Goal: Transaction & Acquisition: Purchase product/service

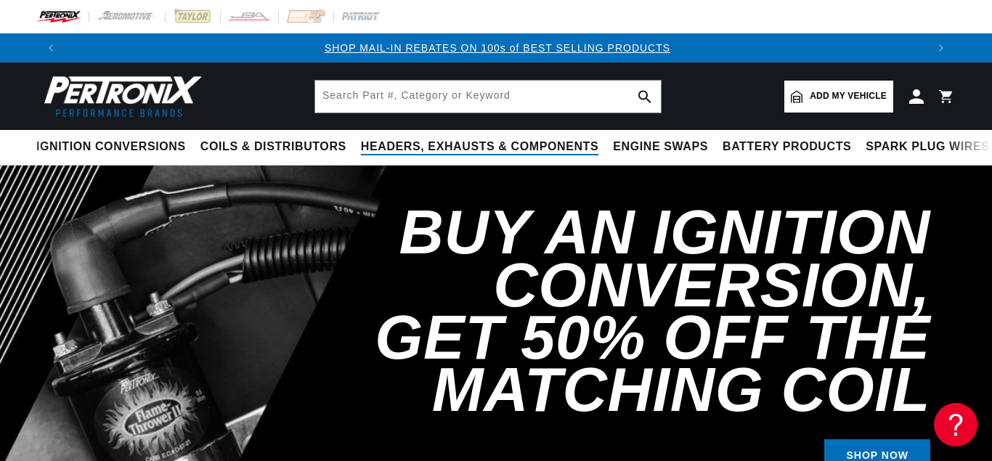
scroll to position [0, 861]
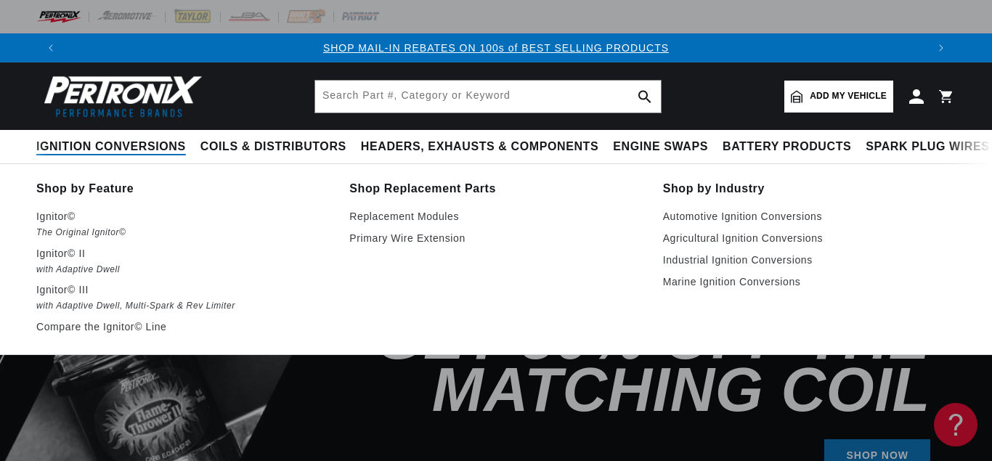
click at [105, 147] on span "Ignition Conversions" at bounding box center [111, 146] width 150 height 15
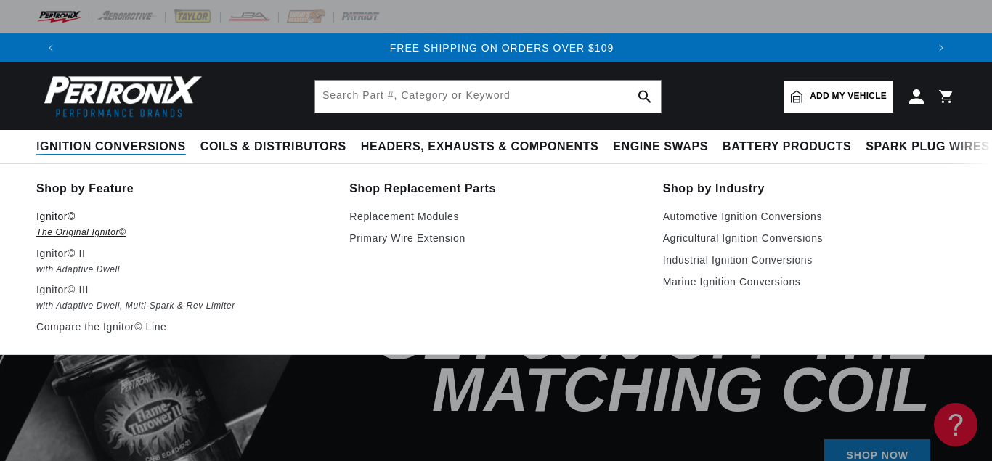
scroll to position [0, 1723]
click at [57, 216] on p "Ignitor©" at bounding box center [182, 216] width 293 height 17
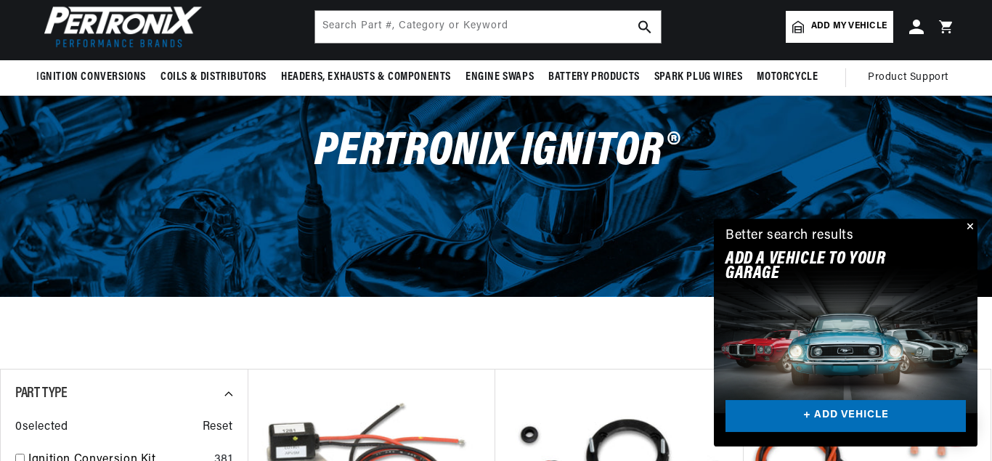
scroll to position [74, 0]
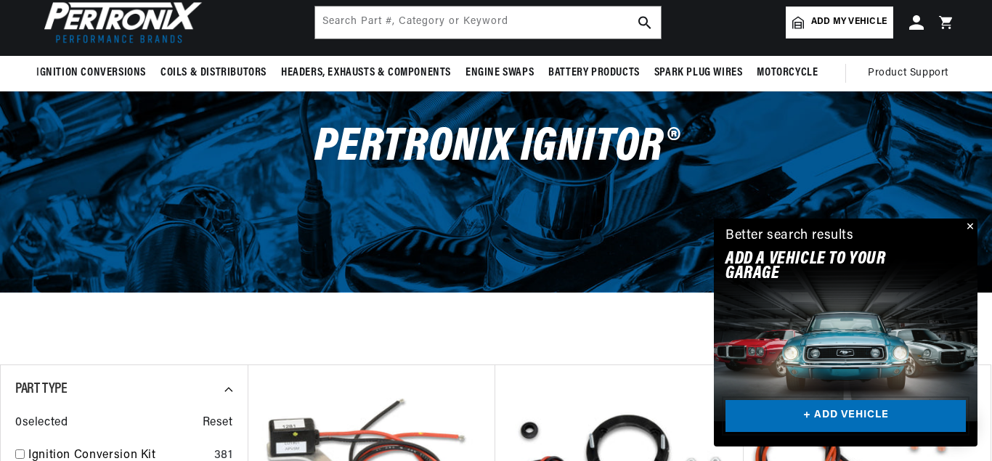
click at [824, 418] on link "+ ADD VEHICLE" at bounding box center [845, 416] width 240 height 33
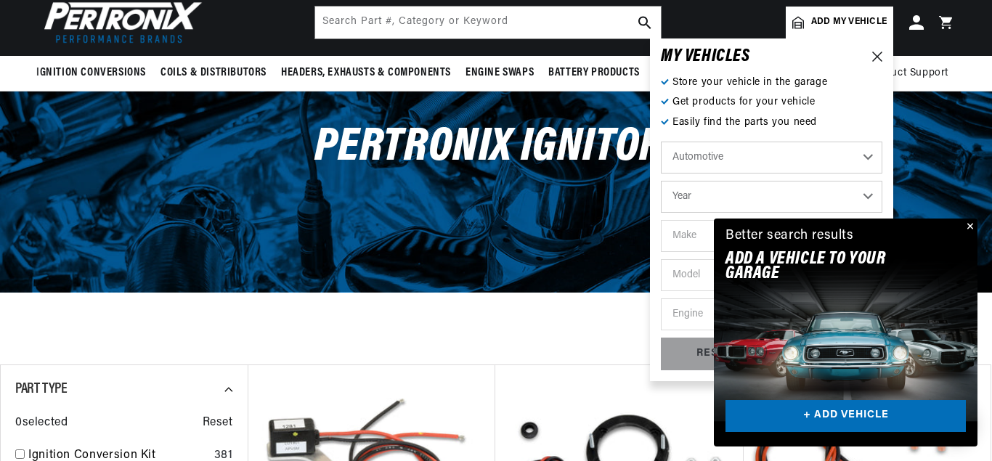
scroll to position [0, 1723]
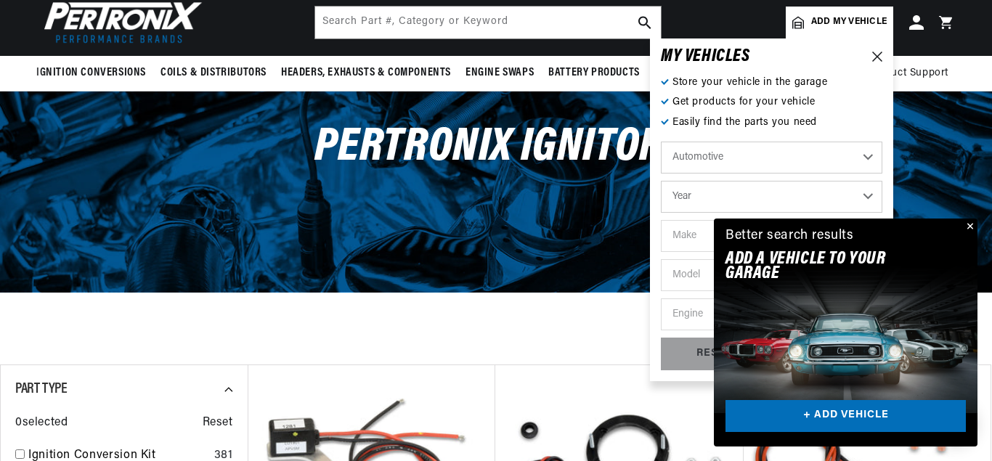
click at [661, 181] on select "Year [DATE] 2021 2020 2019 2018 2017 2016 2015 2014 2013 2012 2011 2010 2009 20…" at bounding box center [771, 197] width 221 height 32
select select "1967"
click option "1967" at bounding box center [0, 0] width 0 height 0
select select "1967"
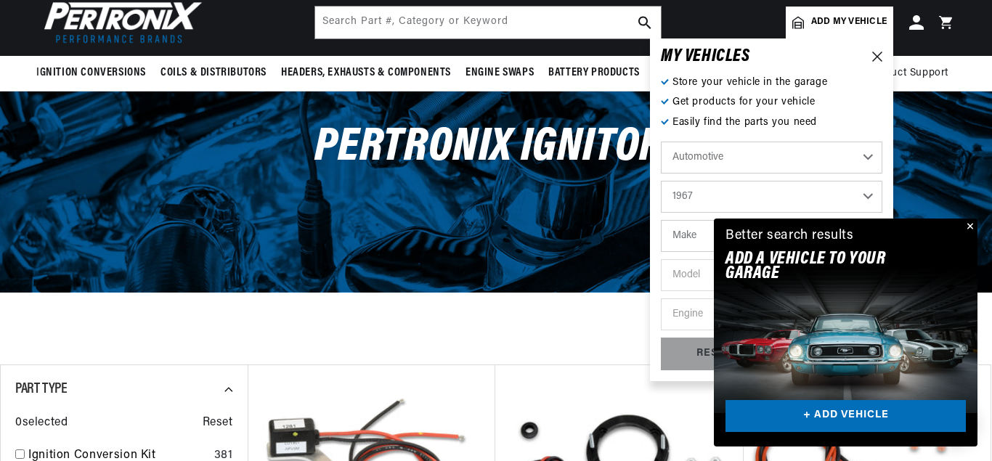
click at [969, 225] on button "Close" at bounding box center [968, 227] width 17 height 17
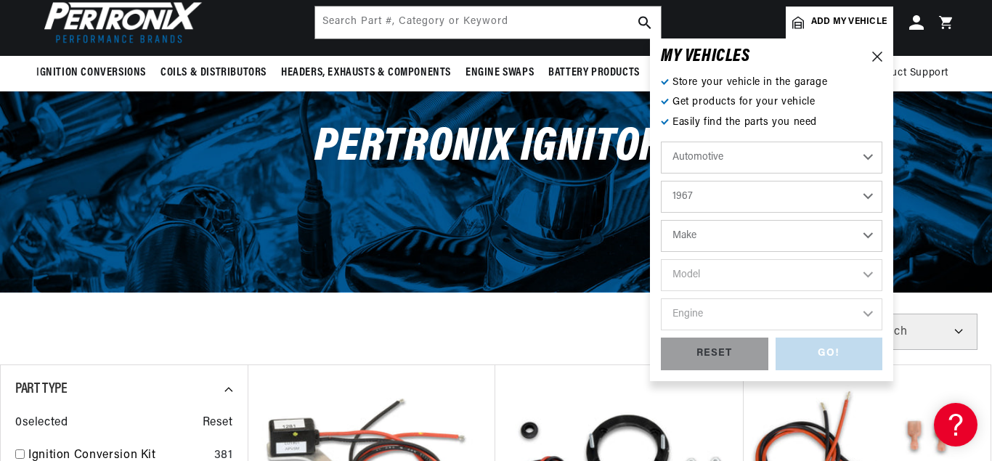
click at [661, 220] on select "Make Alfa Romeo American Motors Aston [PERSON_NAME][GEOGRAPHIC_DATA] [PERSON_NA…" at bounding box center [771, 236] width 221 height 32
select select "American-Motors"
click option "American Motors" at bounding box center [0, 0] width 0 height 0
select select "American-Motors"
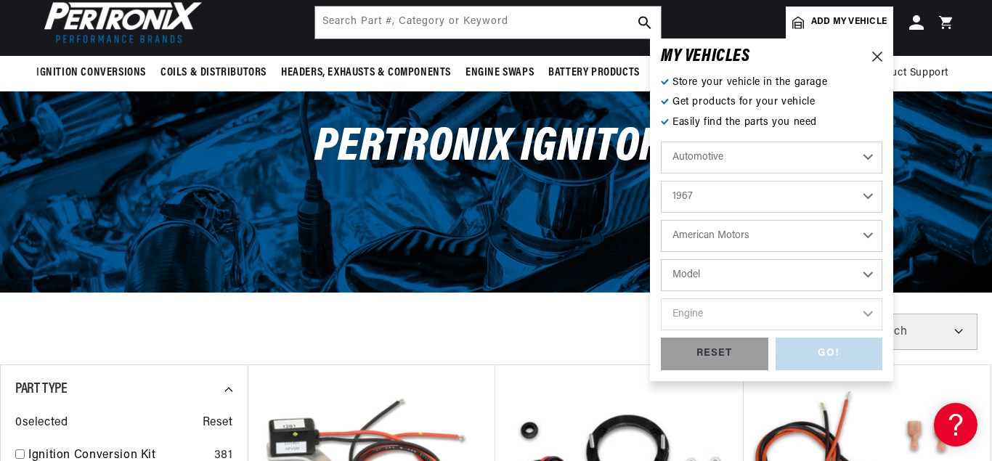
click at [661, 259] on select "Model Ambassador American [GEOGRAPHIC_DATA] Rebel" at bounding box center [771, 275] width 221 height 32
select select "American"
click option "American" at bounding box center [0, 0] width 0 height 0
select select "American"
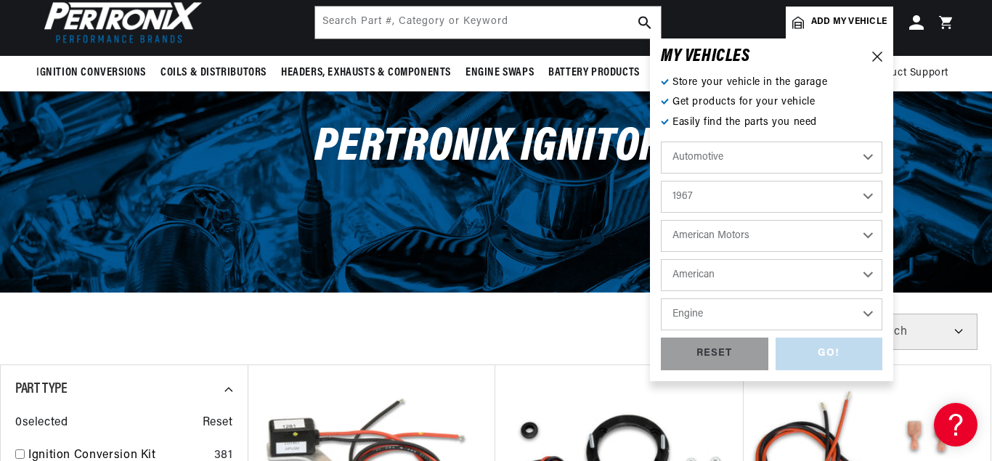
click at [661, 298] on select "Engine 3.3L 3.8L 4.8L 5.6L" at bounding box center [771, 314] width 221 height 32
select select "3.3L"
click option "3.3L" at bounding box center [0, 0] width 0 height 0
select select "3.3L"
click at [823, 354] on div "GO!" at bounding box center [829, 354] width 107 height 33
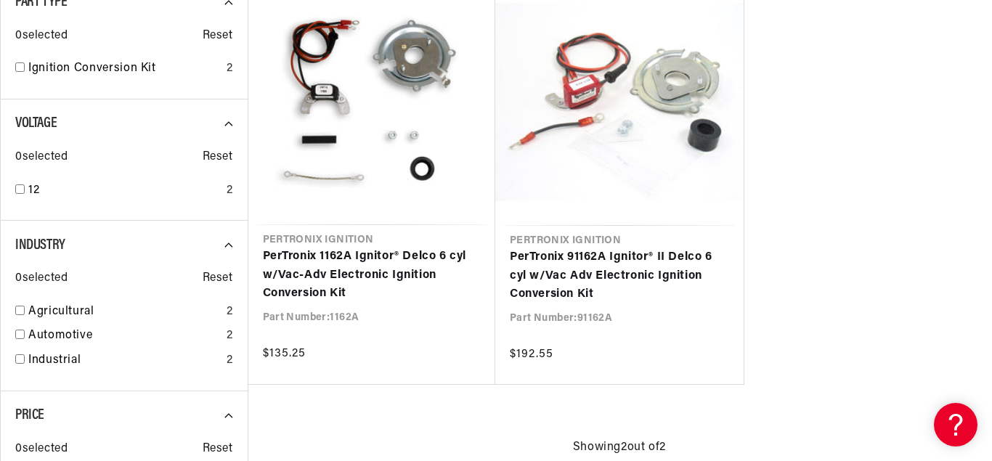
scroll to position [0, 1723]
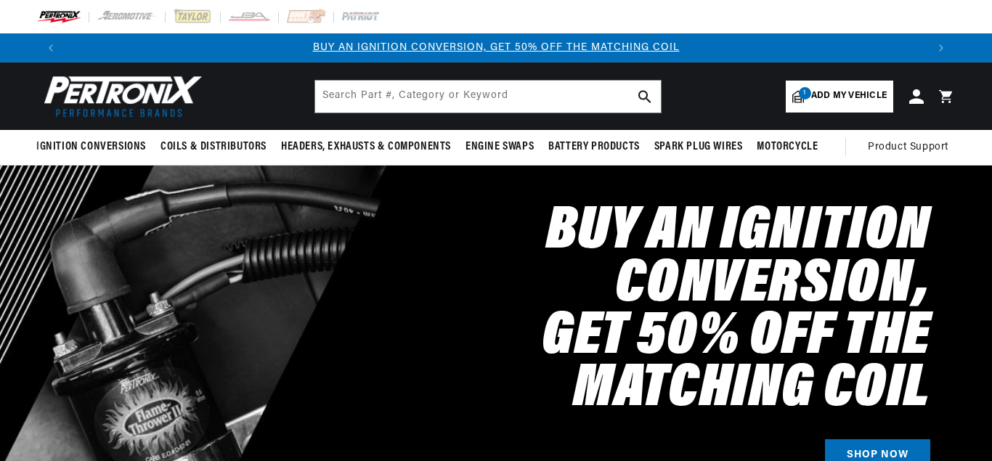
select select "1967"
select select "American-Motors"
select select "American"
click at [831, 89] on span "Add my vehicle" at bounding box center [849, 96] width 76 height 14
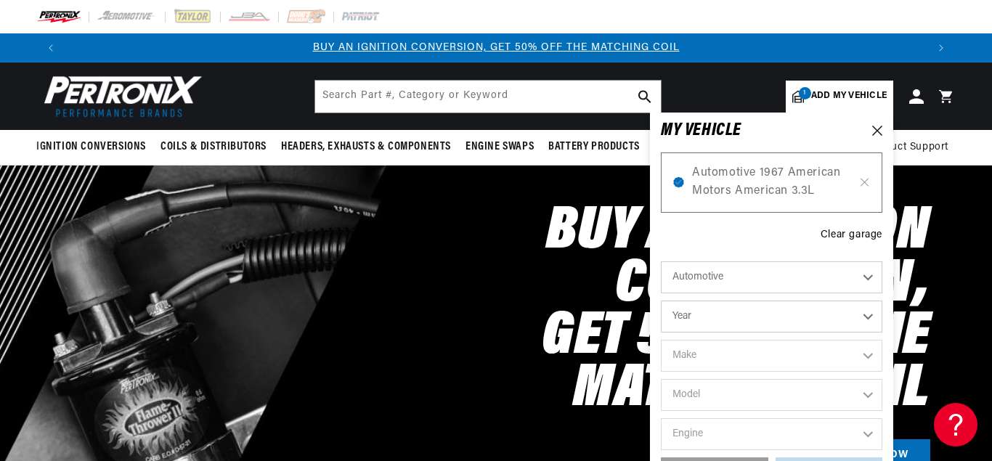
click at [661, 301] on select "Year [DATE] 2021 2020 2019 2018 2017 2016 2015 2014 2013 2012 2011 2010 2009 20…" at bounding box center [771, 317] width 221 height 32
select select "1963"
click option "1963" at bounding box center [0, 0] width 0 height 0
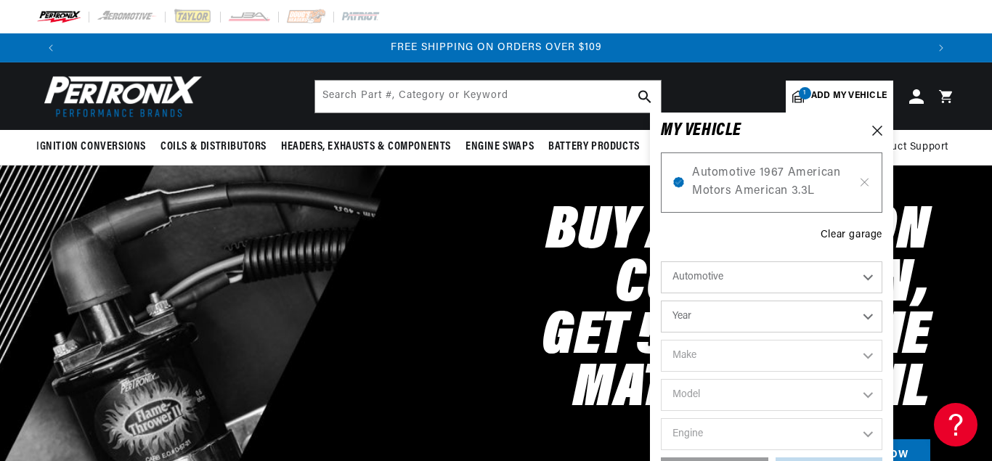
select select "1963"
click at [661, 340] on select "Make American Motors Aston Martin Austin Austin Healey Bentley Buick Cadillac C…" at bounding box center [771, 356] width 221 height 32
select select "Chevrolet"
click option "Chevrolet" at bounding box center [0, 0] width 0 height 0
select select "Chevrolet"
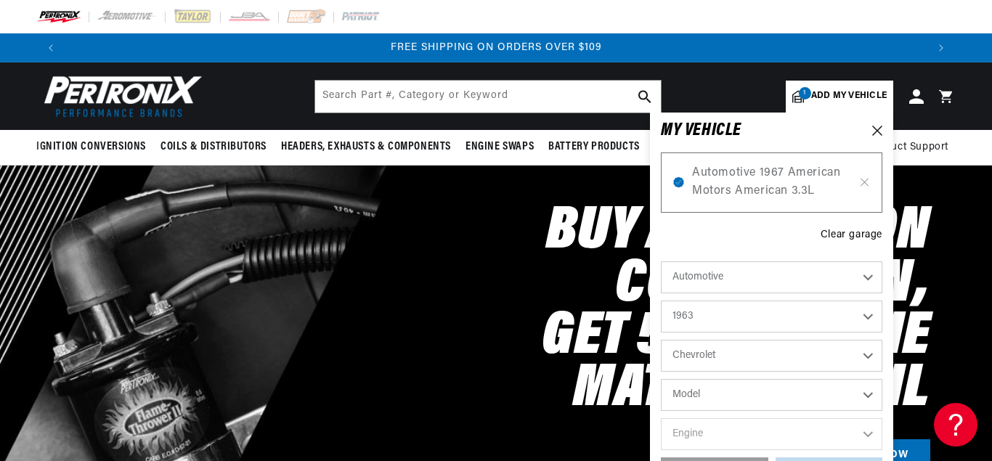
click at [661, 379] on select "Model Bel Air Biscayne C10 Pickup C20 Pickup C30 Pickup Chevy II Corvair Corvet…" at bounding box center [771, 395] width 221 height 32
select select "C10-Pickup"
click option "C10 Pickup" at bounding box center [0, 0] width 0 height 0
select select "C10-Pickup"
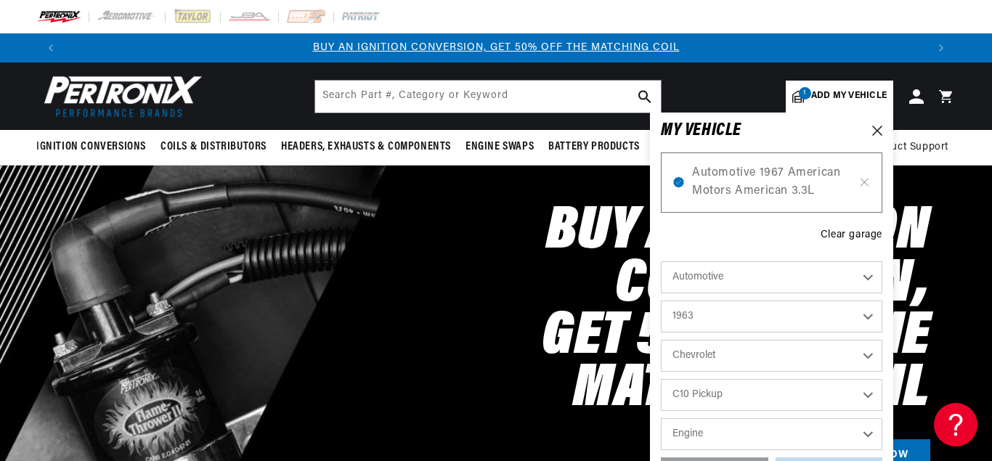
click at [661, 418] on select "Engine 4.1L 230cid / 3.8L 235cid / 3.8L 283cid / 4.6L 292cid / 4.8L" at bounding box center [771, 434] width 221 height 32
select select "235cid-3.8L"
click option "235cid / 3.8L" at bounding box center [0, 0] width 0 height 0
select select "235cid-3.8L"
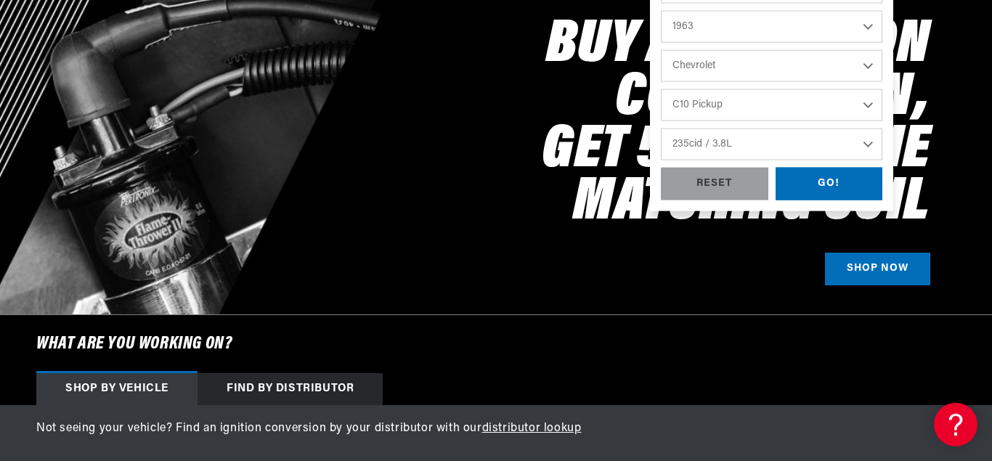
scroll to position [195, 0]
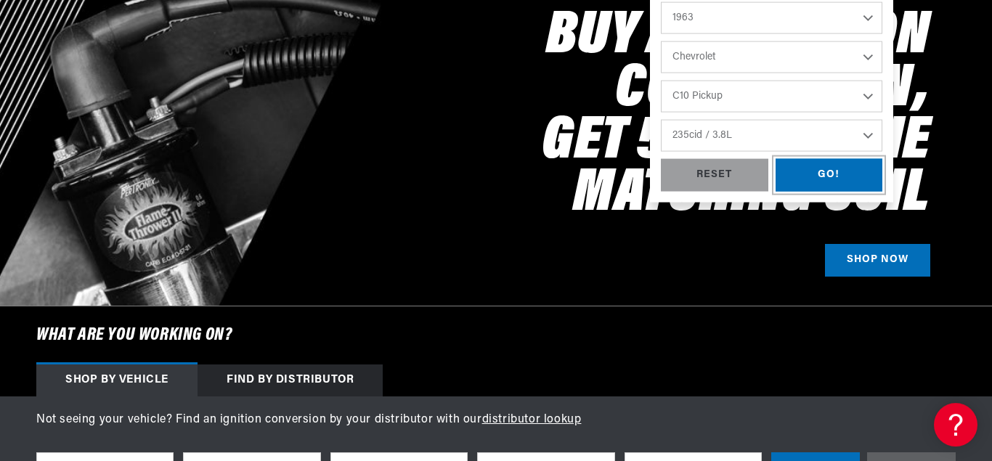
click at [839, 176] on div "GO!" at bounding box center [829, 175] width 107 height 33
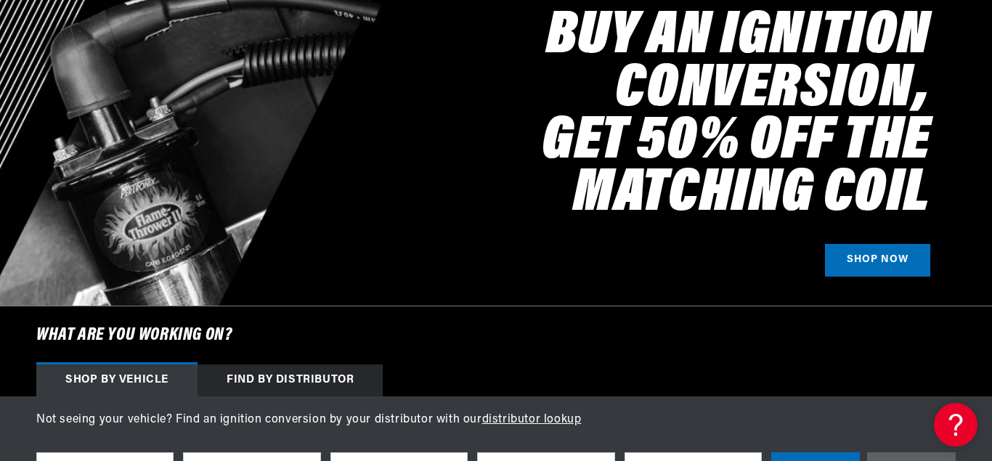
select select "1963"
select select "Chevrolet"
select select "C10-Pickup"
select select "235cid-3.8L"
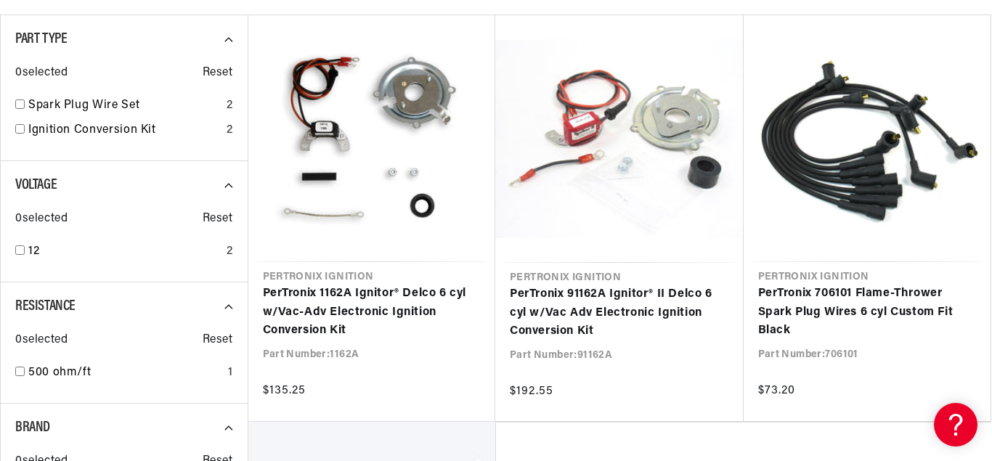
scroll to position [0, 861]
